Goal: Information Seeking & Learning: Learn about a topic

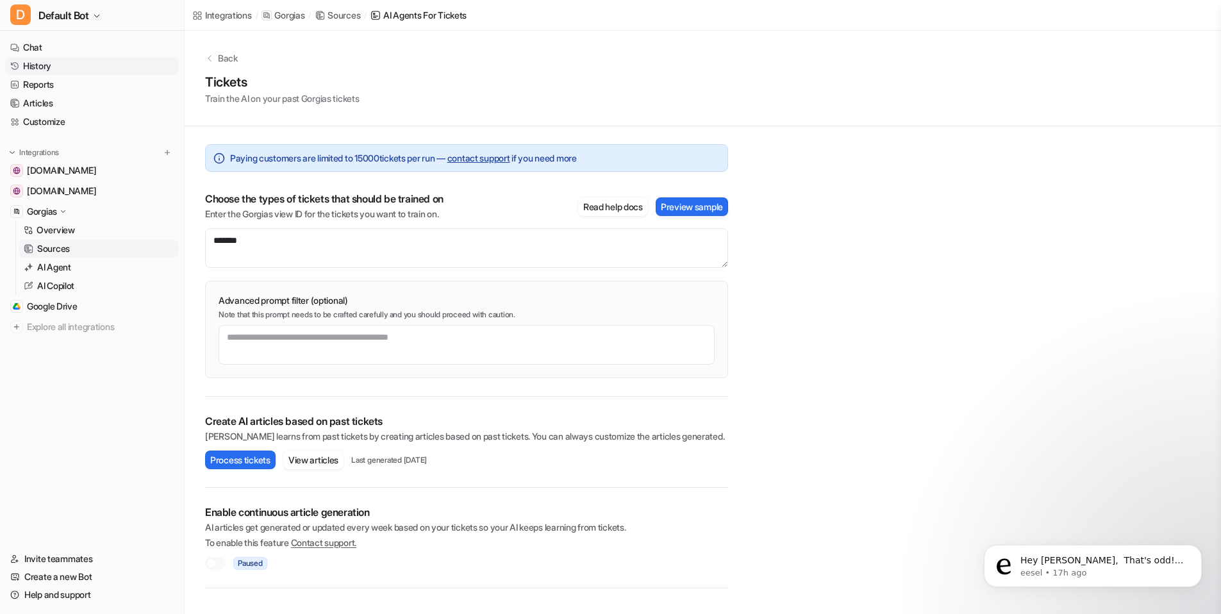
click at [67, 66] on link "History" at bounding box center [92, 66] width 174 height 18
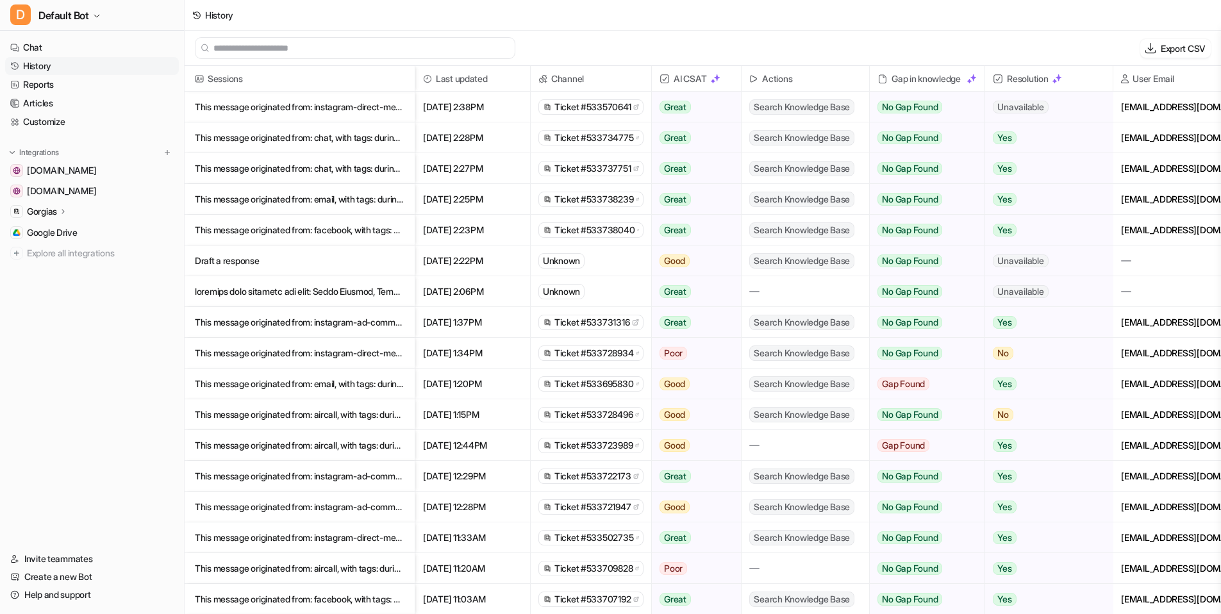
click at [332, 115] on p "This message originated from: instagram-direct-message, with tags: during-busine" at bounding box center [300, 107] width 210 height 31
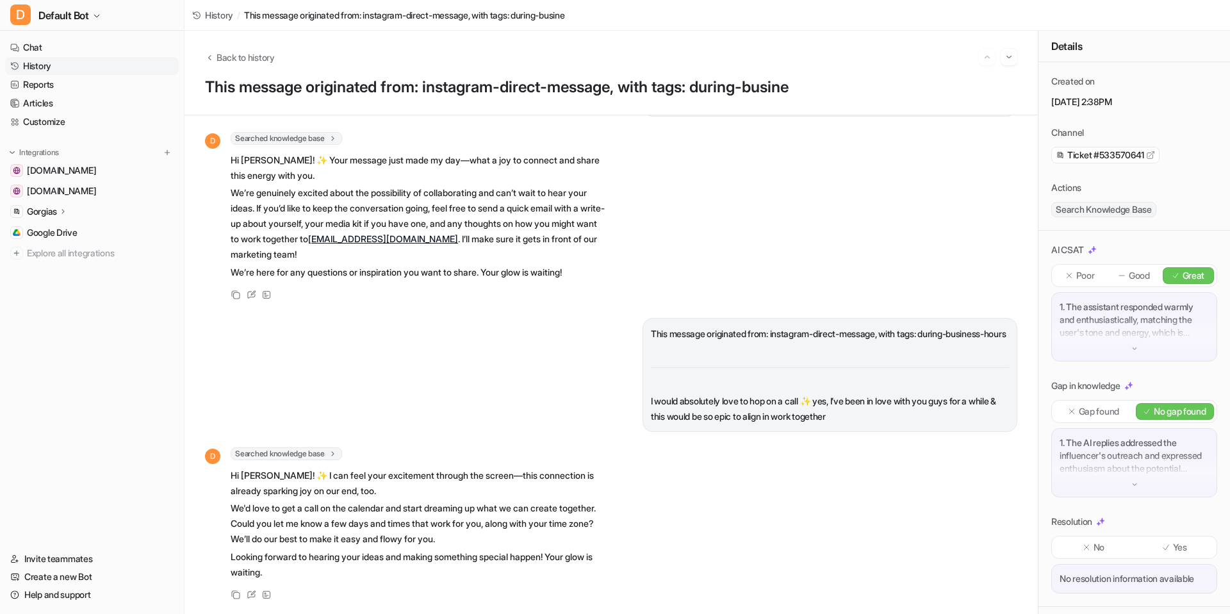
scroll to position [19, 0]
click at [1138, 477] on div "1. The AI replies addressed the influencer's outreach and expressed enthusiasm …" at bounding box center [1134, 462] width 166 height 69
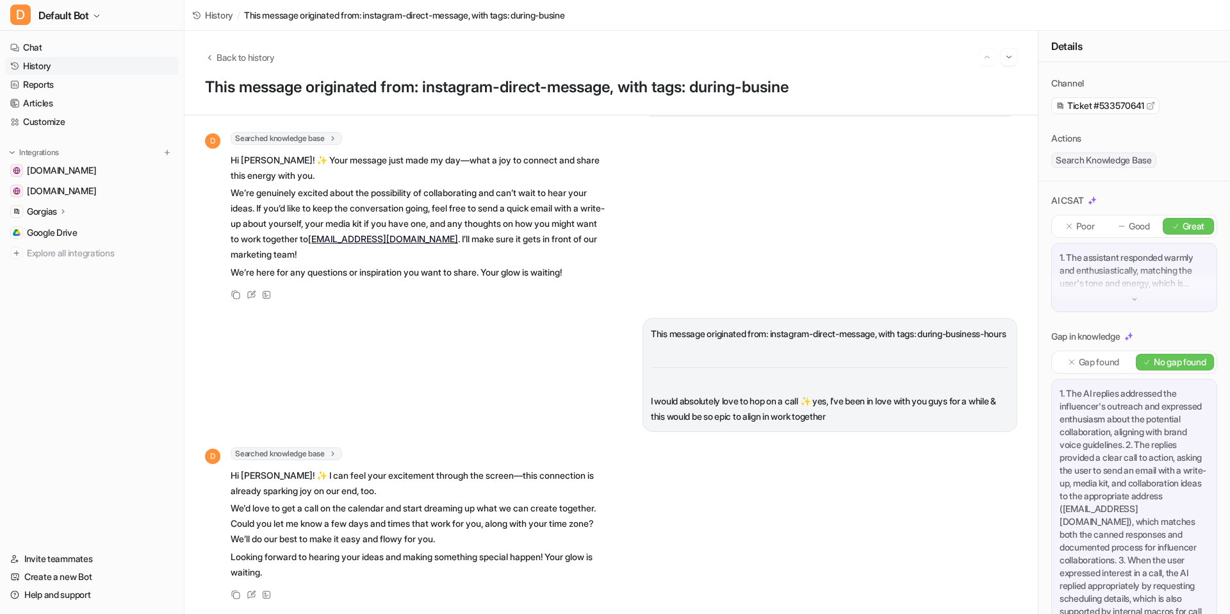
scroll to position [0, 0]
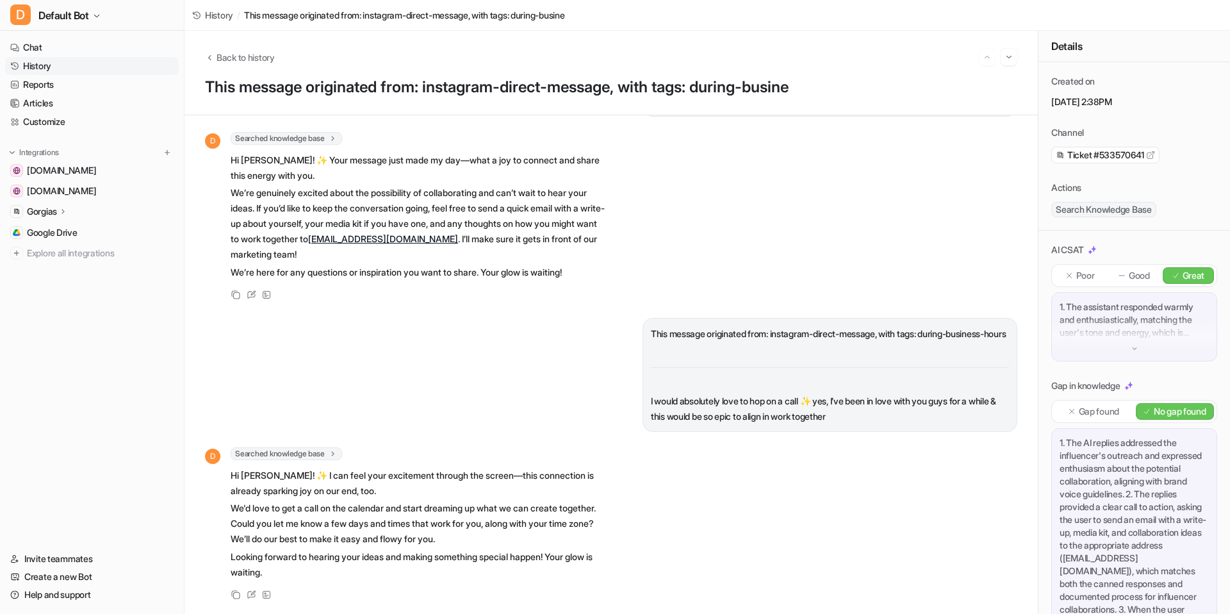
click at [55, 65] on link "History" at bounding box center [92, 66] width 174 height 18
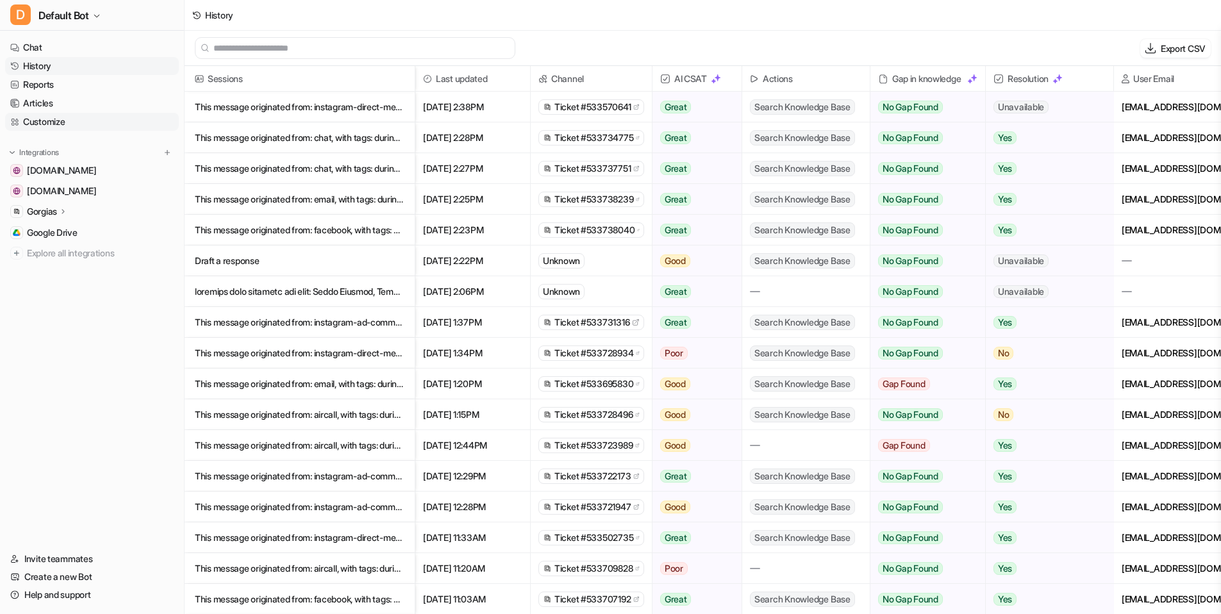
click at [83, 120] on link "Customize" at bounding box center [92, 122] width 174 height 18
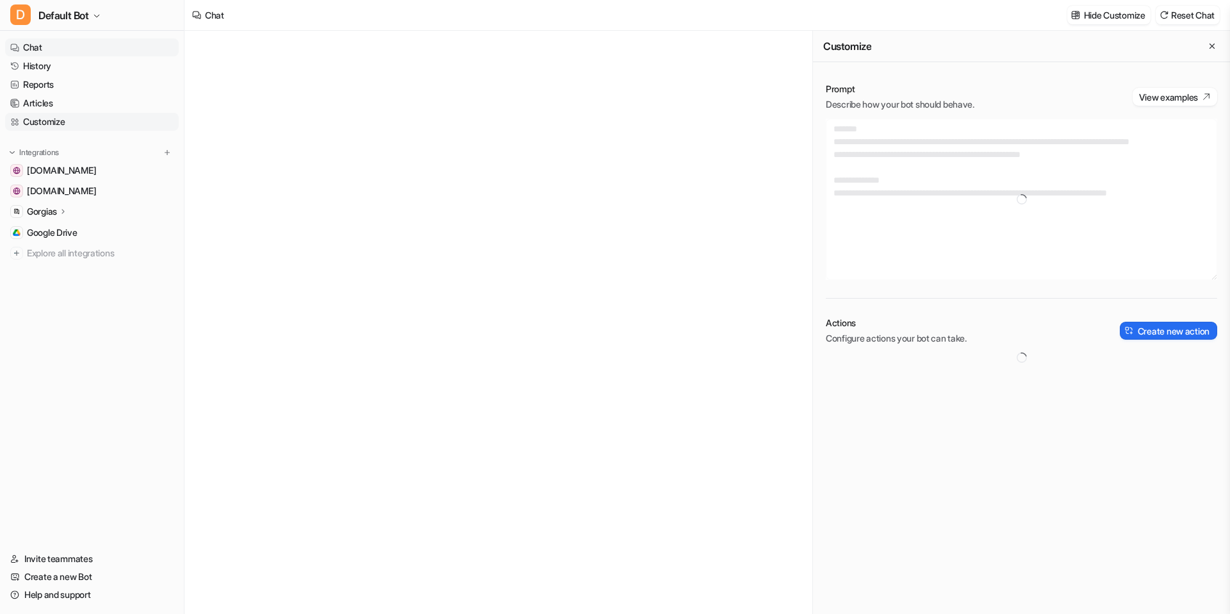
type textarea "**********"
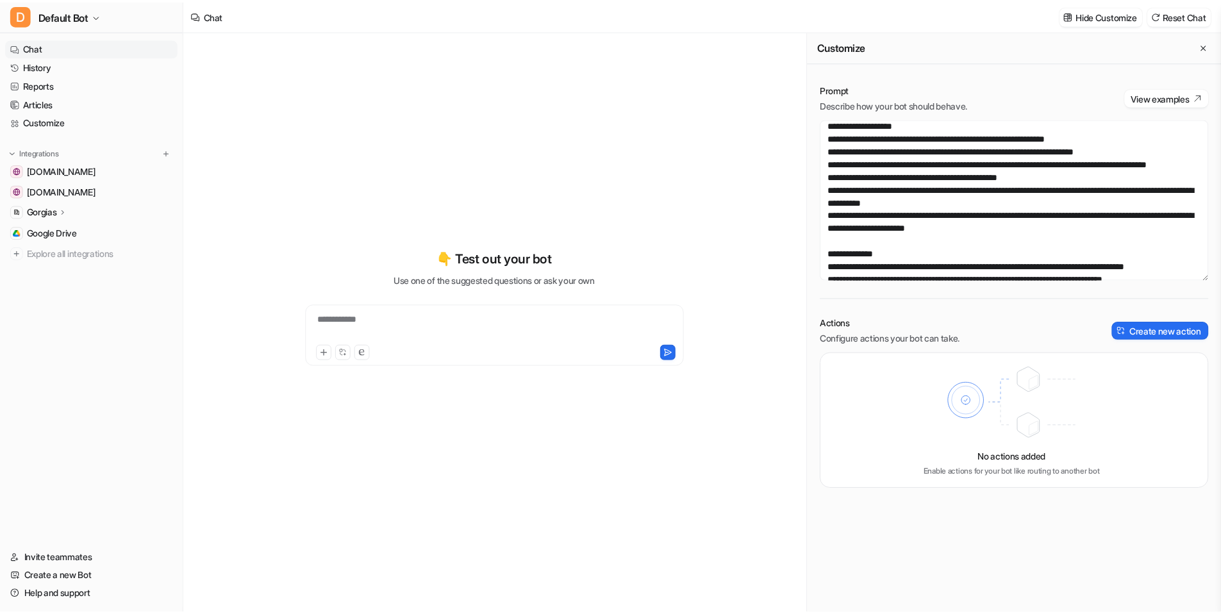
scroll to position [295, 0]
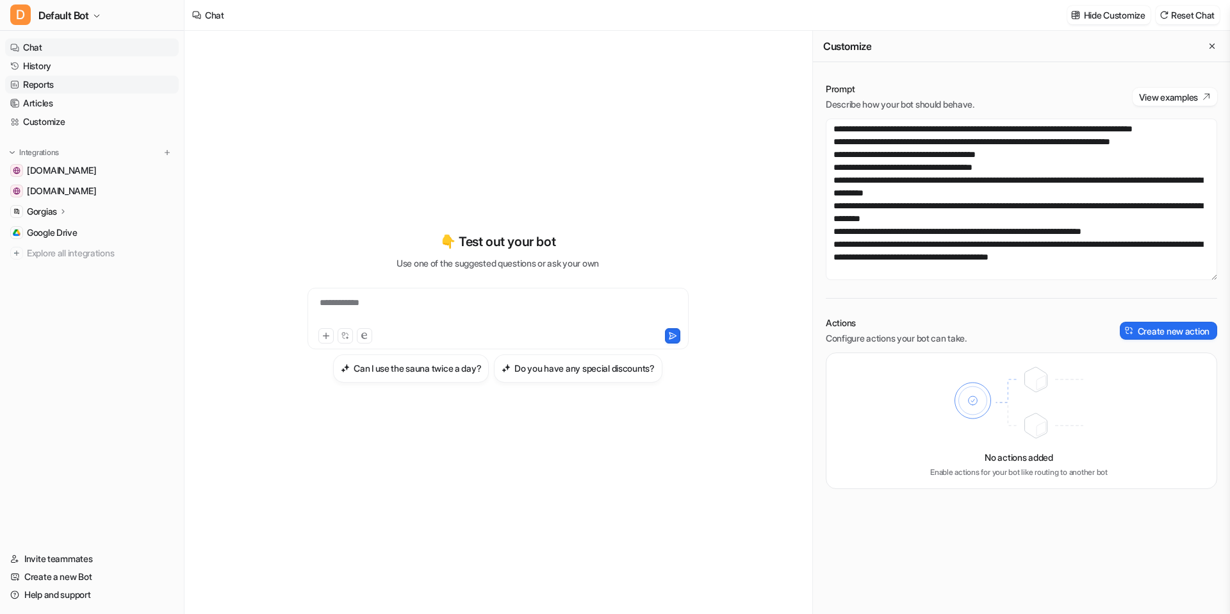
click at [60, 85] on link "Reports" at bounding box center [92, 85] width 174 height 18
